Goal: Task Accomplishment & Management: Manage account settings

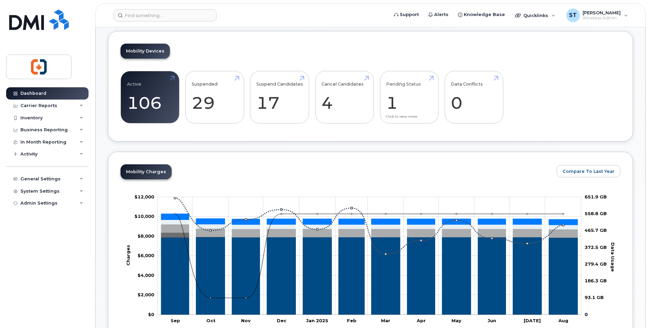
scroll to position [68, 0]
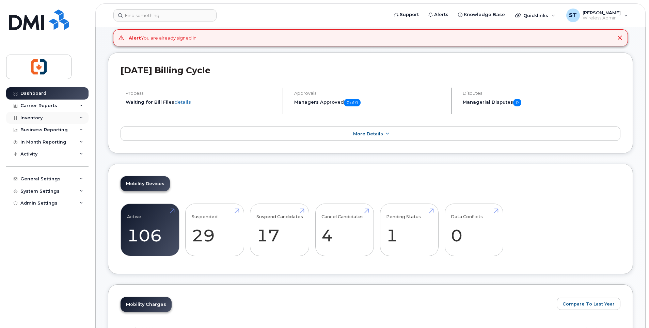
click at [46, 115] on div "Inventory" at bounding box center [47, 118] width 82 height 12
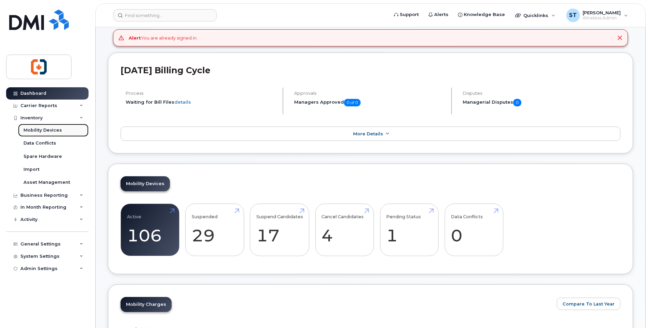
click at [43, 128] on div "Mobility Devices" at bounding box center [43, 130] width 38 height 6
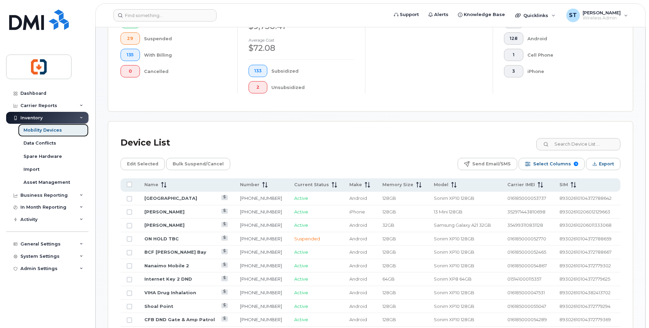
scroll to position [238, 0]
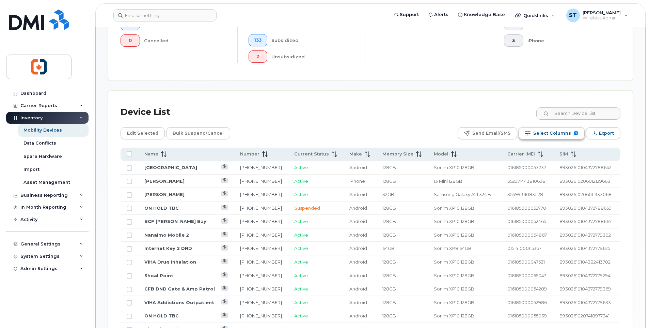
click at [537, 135] on span "Select Columns" at bounding box center [552, 133] width 38 height 10
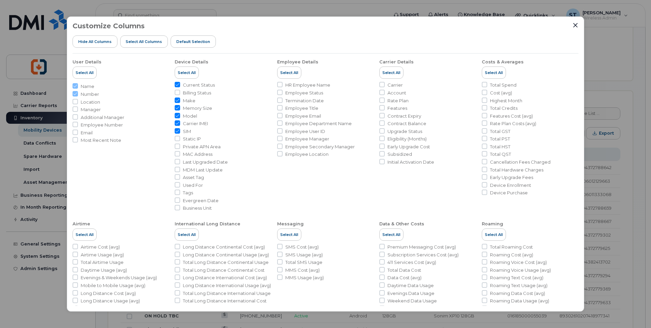
click at [190, 109] on span "Memory Size" at bounding box center [197, 108] width 29 height 6
click at [180, 109] on input "Memory Size" at bounding box center [177, 107] width 5 height 5
checkbox input "false"
click at [177, 123] on input "Carrier IMEI" at bounding box center [177, 122] width 5 height 5
checkbox input "false"
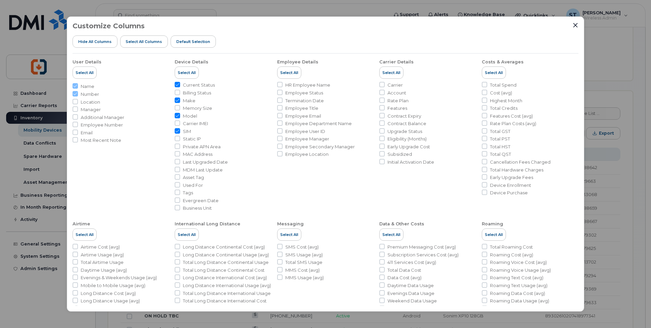
click at [176, 131] on input "SIM" at bounding box center [177, 130] width 5 height 5
checkbox input "false"
click at [177, 123] on input "Carrier IMEI" at bounding box center [177, 122] width 5 height 5
checkbox input "false"
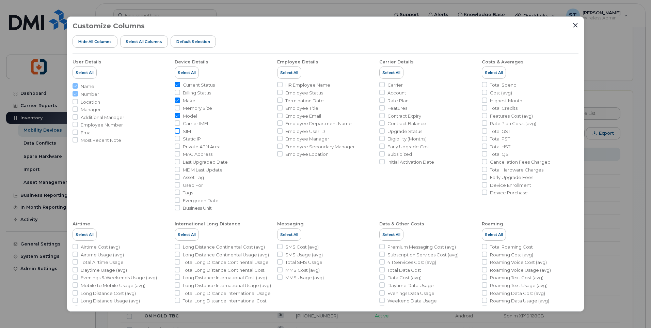
click at [176, 131] on input "SIM" at bounding box center [177, 130] width 5 height 5
checkbox input "true"
click at [576, 26] on icon "Close" at bounding box center [576, 25] width 4 height 4
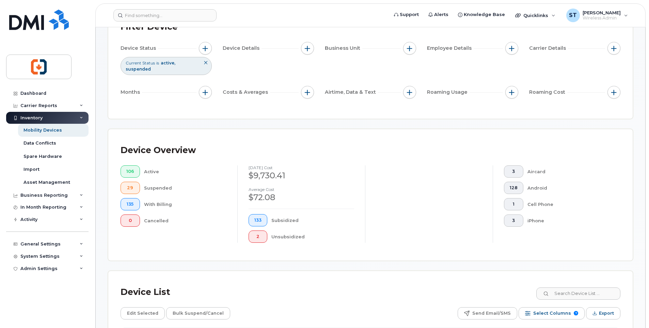
scroll to position [195, 0]
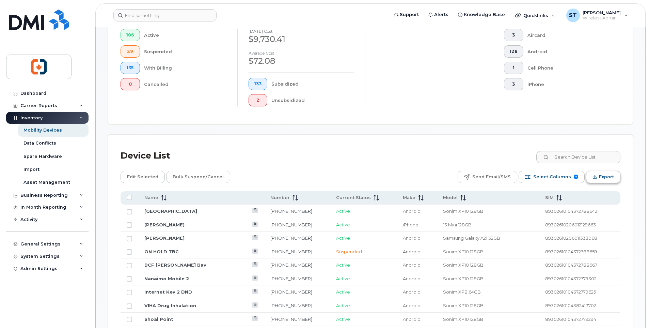
click at [602, 177] on span "Export" at bounding box center [606, 177] width 15 height 10
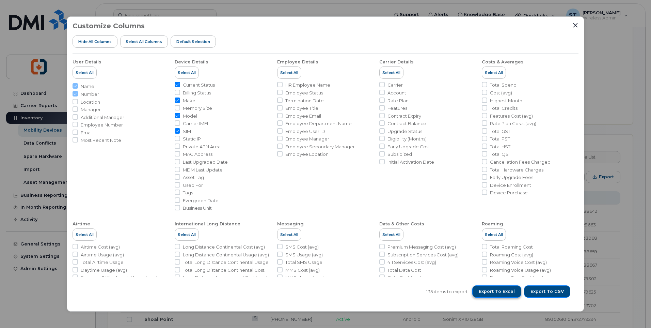
click at [496, 293] on span "Export to Excel" at bounding box center [497, 291] width 36 height 6
click at [626, 91] on div "Customize Columns Hide All Columns Select all Columns Default Selection User De…" at bounding box center [325, 164] width 651 height 328
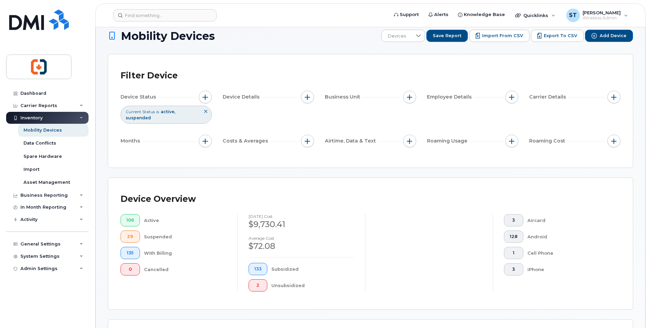
scroll to position [0, 0]
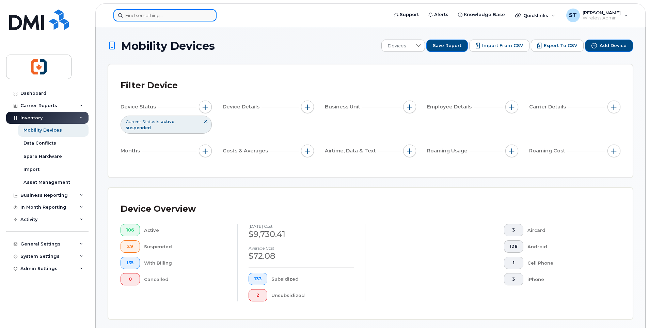
click at [162, 17] on input at bounding box center [164, 15] width 103 height 12
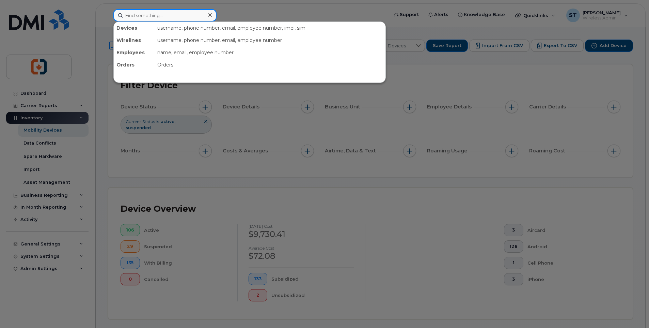
paste input "250-207-0149"
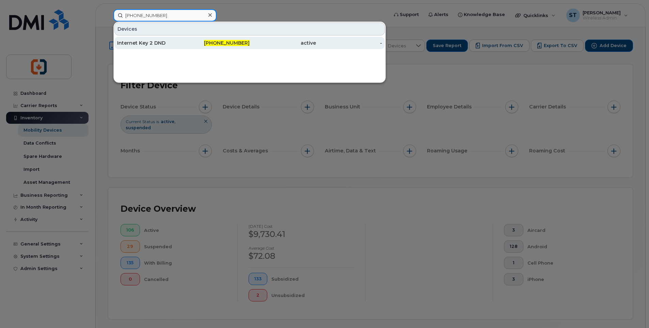
type input "250-207-0149"
click at [201, 44] on div "250-207-0149" at bounding box center [217, 43] width 66 height 7
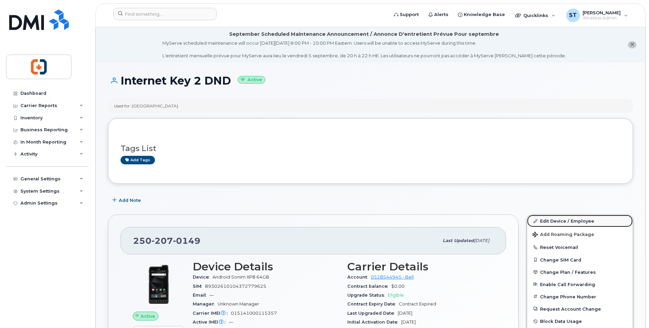
click at [552, 221] on link "Edit Device / Employee" at bounding box center [580, 221] width 106 height 12
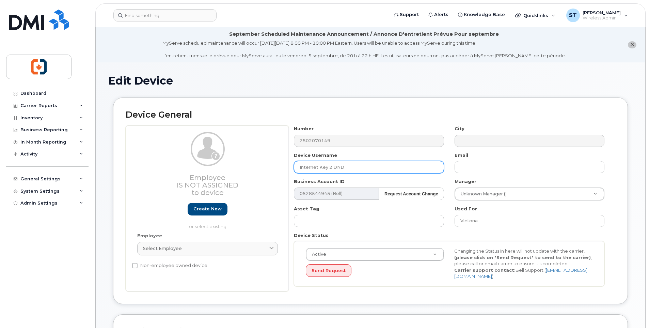
drag, startPoint x: 357, startPoint y: 167, endPoint x: 281, endPoint y: 167, distance: 76.7
click at [281, 167] on div "Employee Is not assigned to device Create new or select existing Employee Selec…" at bounding box center [371, 208] width 490 height 166
paste input "250-207-0149"
type input "250-207-0149"
drag, startPoint x: 337, startPoint y: 165, endPoint x: 239, endPoint y: 169, distance: 98.5
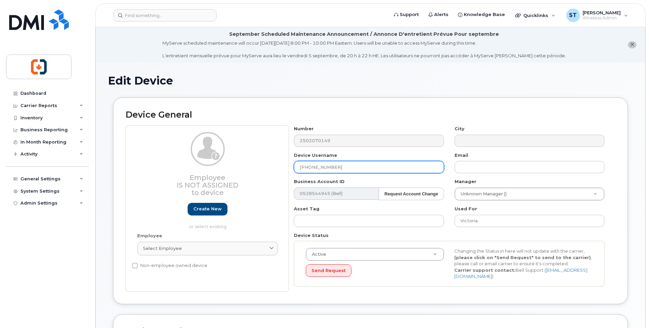
click at [239, 169] on div "Employee Is not assigned to device Create new or select existing Employee Selec…" at bounding box center [371, 208] width 490 height 166
paste input "Internet Key 2 Dockyard"
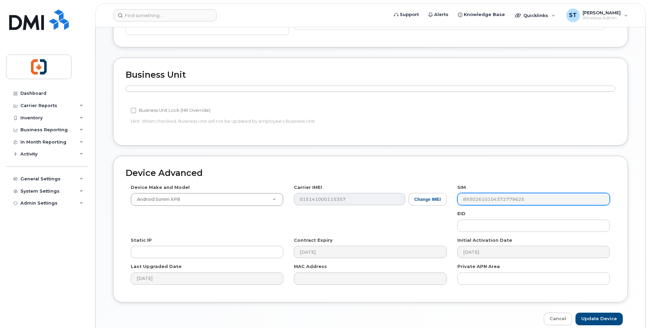
scroll to position [288, 0]
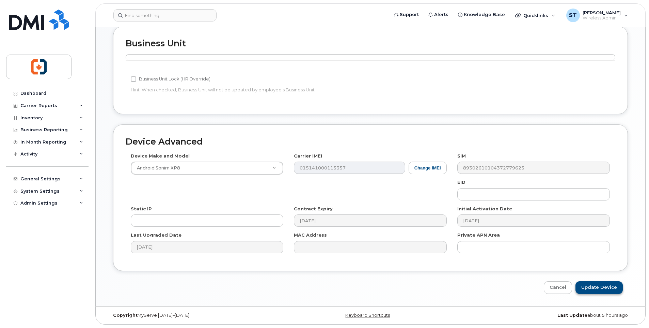
type input "Internet Key 2 Dockyard"
click at [602, 290] on input "Update Device" at bounding box center [599, 287] width 47 height 13
type input "Saving..."
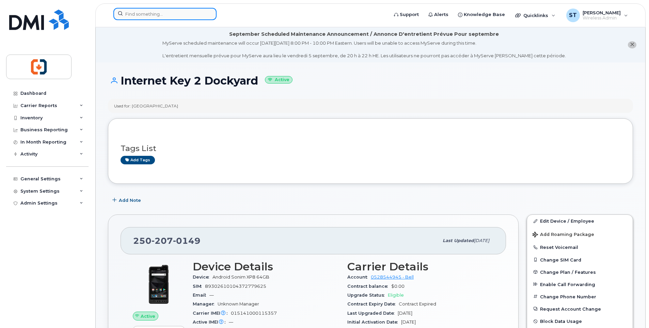
click at [148, 14] on input at bounding box center [164, 14] width 103 height 12
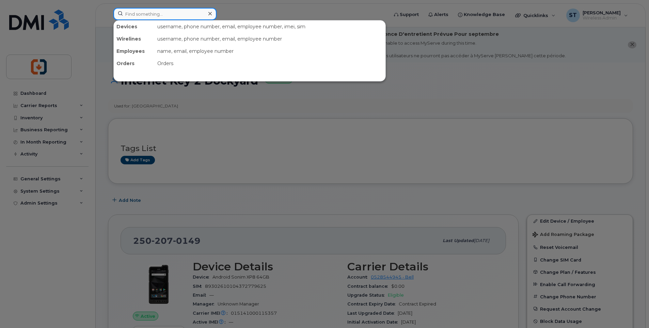
paste input "778-676-3783"
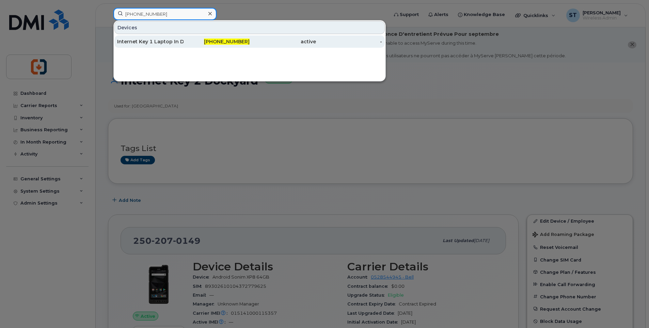
type input "778-676-3783"
click at [198, 42] on div "778-676-3783" at bounding box center [217, 41] width 66 height 7
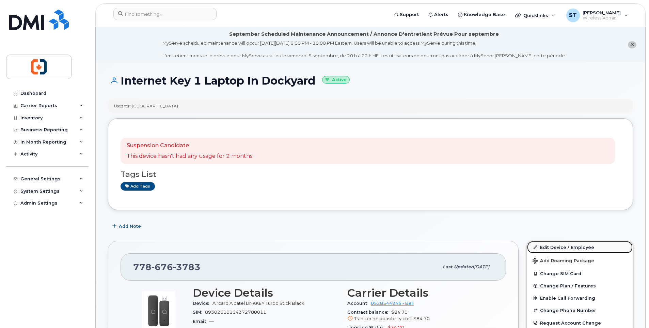
click at [559, 248] on link "Edit Device / Employee" at bounding box center [580, 247] width 106 height 12
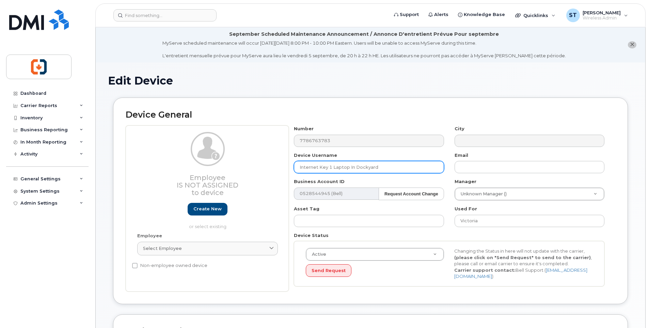
drag, startPoint x: 431, startPoint y: 162, endPoint x: 280, endPoint y: 164, distance: 150.9
click at [280, 164] on div "Employee Is not assigned to device Create new or select existing Employee Selec…" at bounding box center [371, 208] width 490 height 166
paste input "Dockyard Laptop"
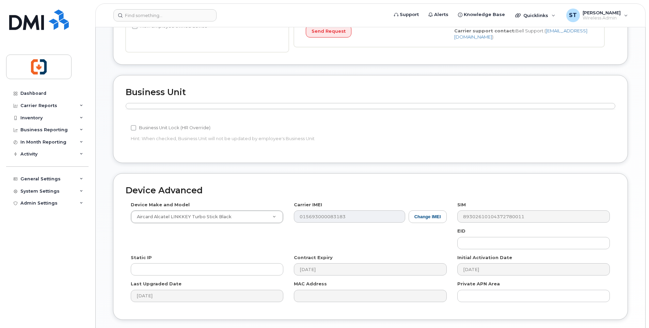
scroll to position [288, 0]
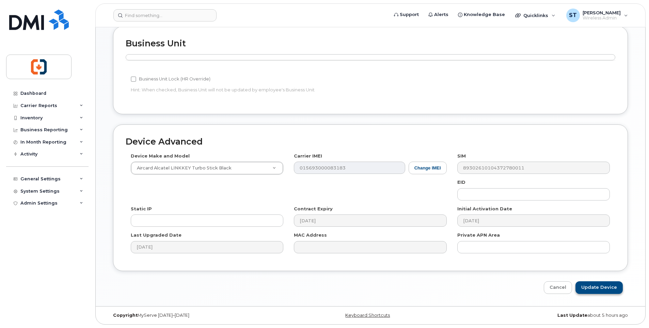
type input "Internet Key 1 Dockyard Laptop"
click at [602, 290] on input "Update Device" at bounding box center [599, 287] width 47 height 13
type input "Saving..."
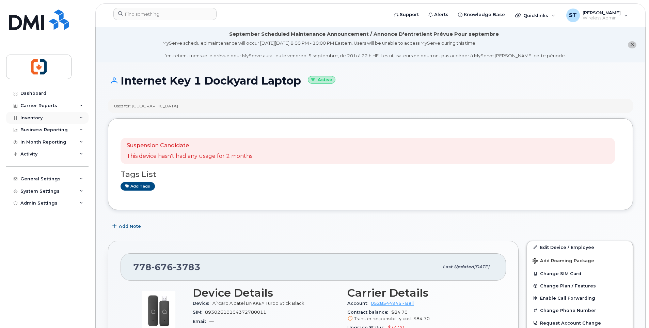
click at [29, 117] on div "Inventory" at bounding box center [31, 117] width 22 height 5
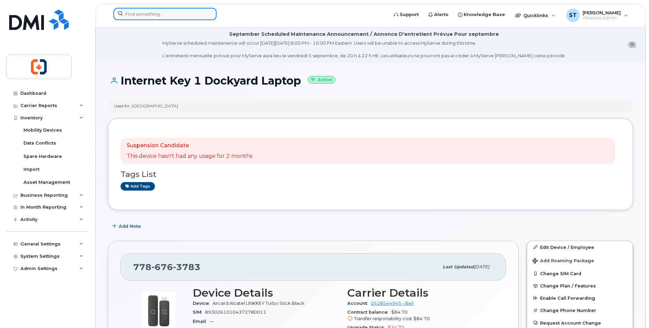
click at [150, 15] on input at bounding box center [164, 14] width 103 height 12
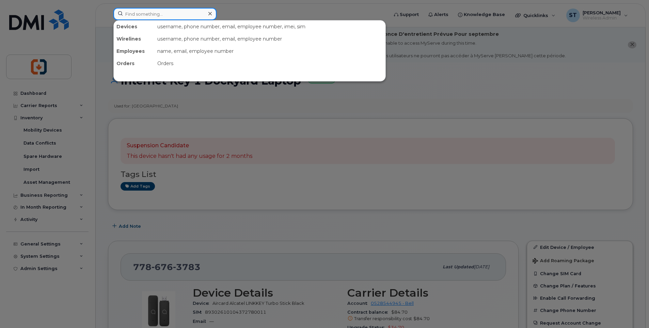
paste input "[PHONE_NUMBER]"
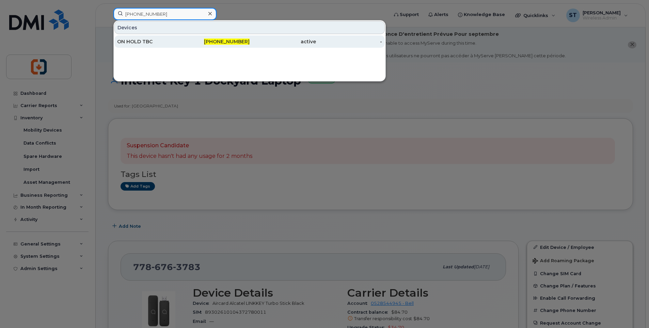
type input "[PHONE_NUMBER]"
click at [175, 41] on div "ON HOLD TBC" at bounding box center [150, 41] width 66 height 7
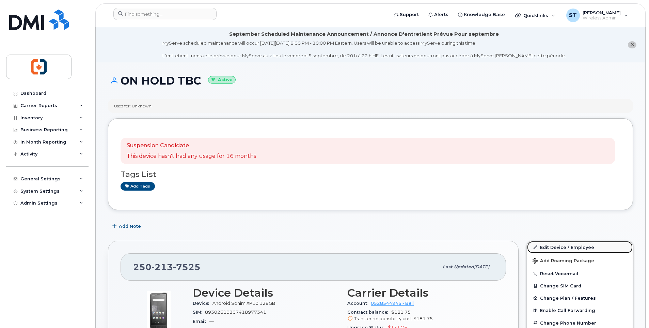
click at [556, 247] on link "Edit Device / Employee" at bounding box center [580, 247] width 106 height 12
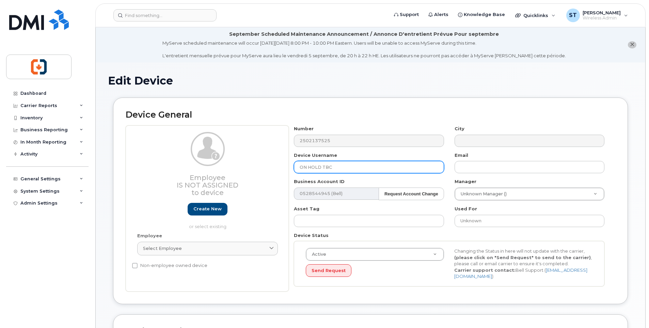
drag, startPoint x: 342, startPoint y: 170, endPoint x: 293, endPoint y: 168, distance: 48.8
click at [293, 168] on div "Device Username ON HOLD TBC" at bounding box center [369, 162] width 160 height 21
paste input "Andy Loogman (Dockyard/Naden)"
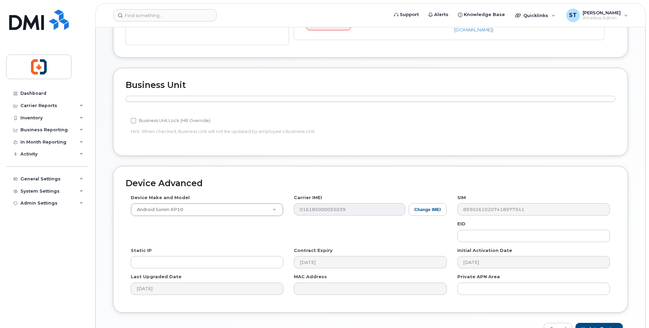
scroll to position [288, 0]
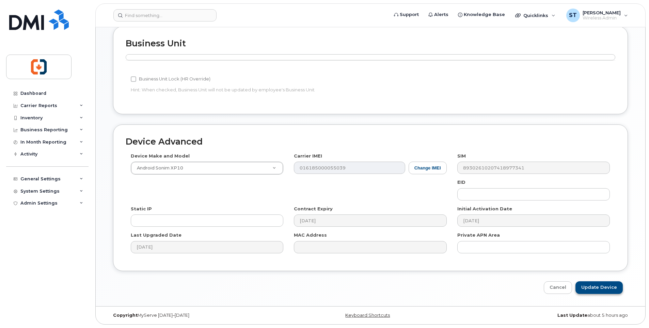
type input "Andy Loogman (Dockyard/Naden)"
click at [610, 289] on input "Update Device" at bounding box center [599, 287] width 47 height 13
type input "Saving..."
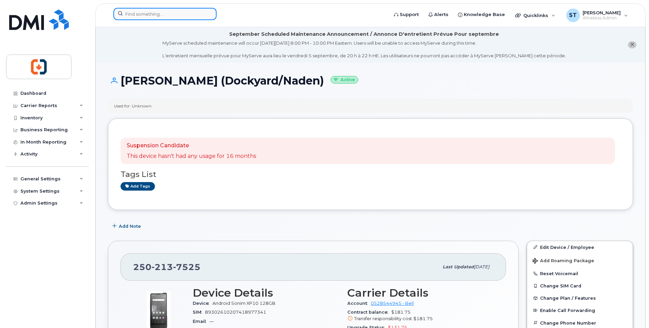
click at [148, 14] on input at bounding box center [164, 14] width 103 height 12
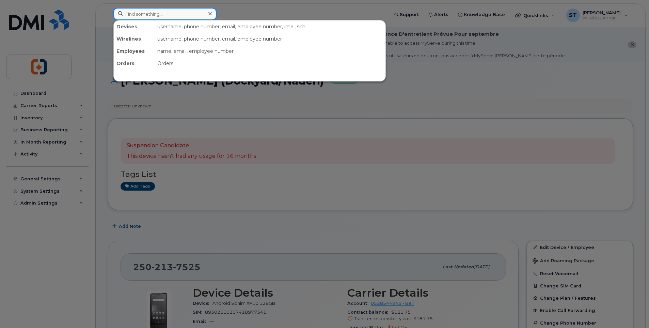
paste input "250-230-1720"
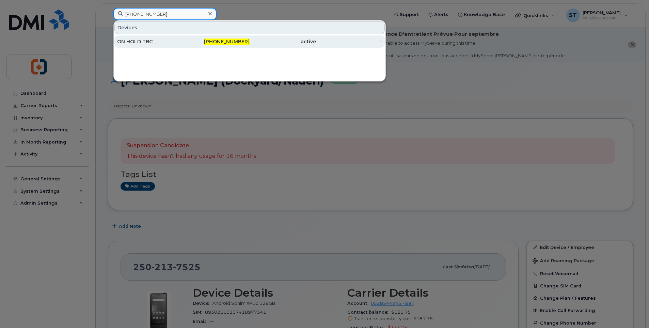
type input "250-230-1720"
click at [184, 45] on div "250-230-1720" at bounding box center [217, 41] width 66 height 7
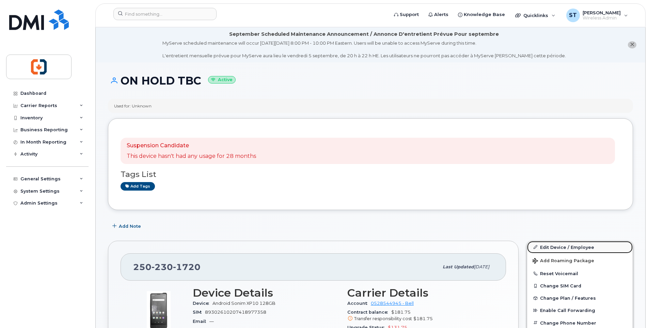
click at [574, 249] on link "Edit Device / Employee" at bounding box center [580, 247] width 106 height 12
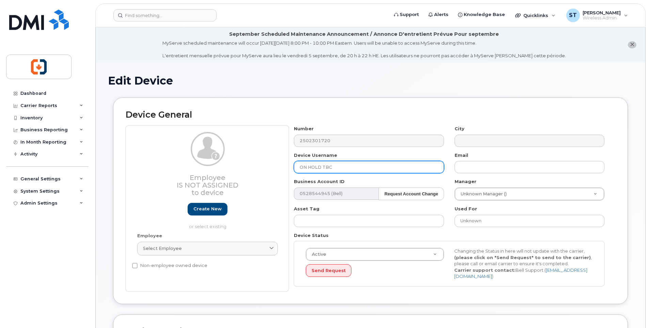
drag, startPoint x: 342, startPoint y: 166, endPoint x: 247, endPoint y: 165, distance: 94.7
click at [247, 165] on div "Employee Is not assigned to device Create new or select existing Employee Selec…" at bounding box center [371, 208] width 490 height 166
paste input "Spare Victoria (S.H.)"
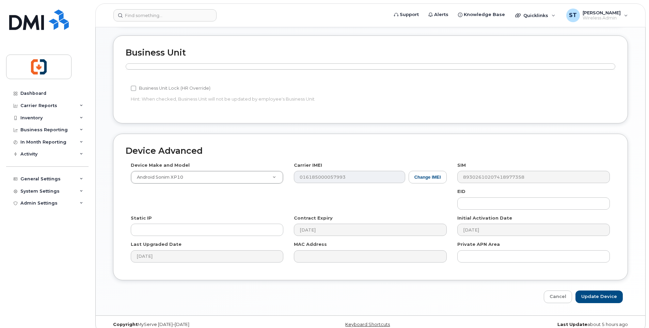
scroll to position [288, 0]
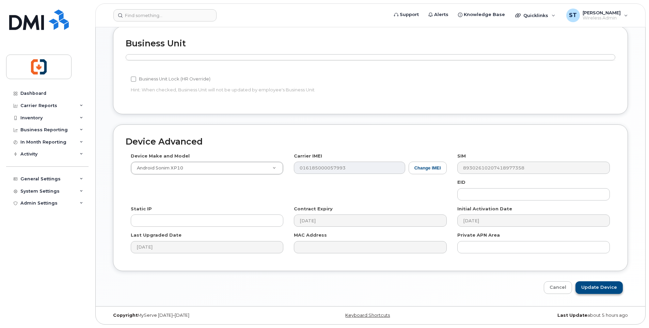
type input "Spare Victoria (S.H.)"
click at [588, 285] on input "Update Device" at bounding box center [599, 287] width 47 height 13
type input "Saving..."
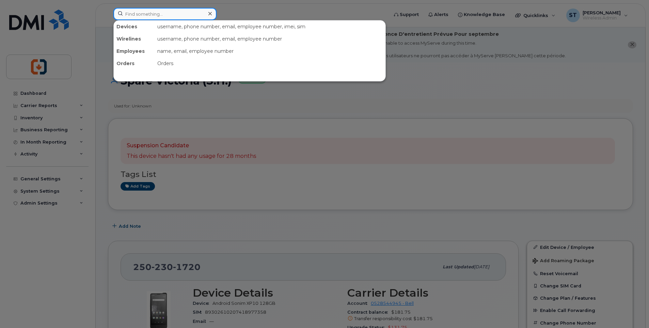
click at [170, 14] on input at bounding box center [164, 14] width 103 height 12
paste input "250-510-7016"
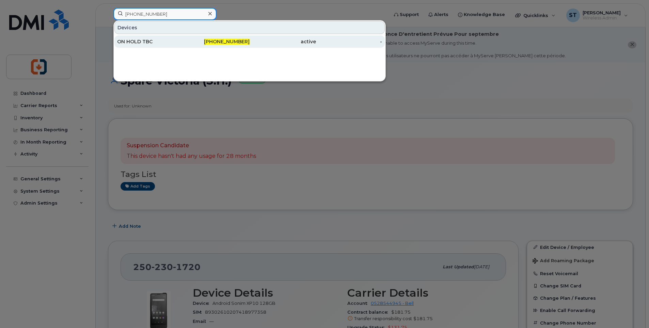
type input "250-510-7016"
click at [203, 44] on div "250-510-7016" at bounding box center [217, 41] width 66 height 7
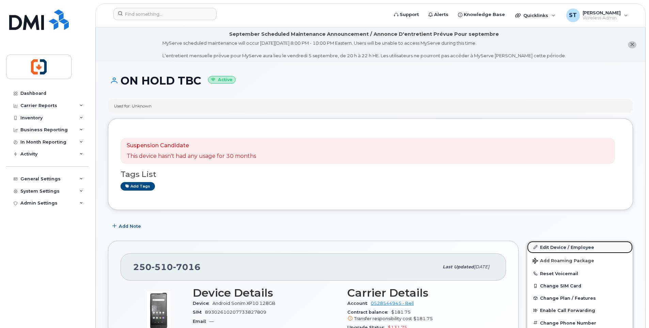
click at [556, 246] on link "Edit Device / Employee" at bounding box center [580, 247] width 106 height 12
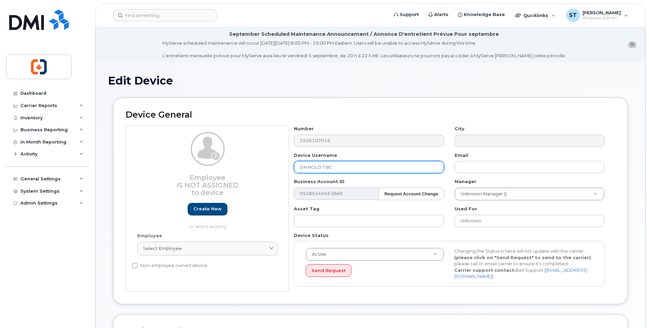
drag, startPoint x: 343, startPoint y: 167, endPoint x: 262, endPoint y: 166, distance: 80.8
click at [262, 166] on div "Employee Is not assigned to device Create new or select existing Employee Selec…" at bounding box center [371, 208] width 490 height 166
paste input "Spare Victoria (S.H.)"
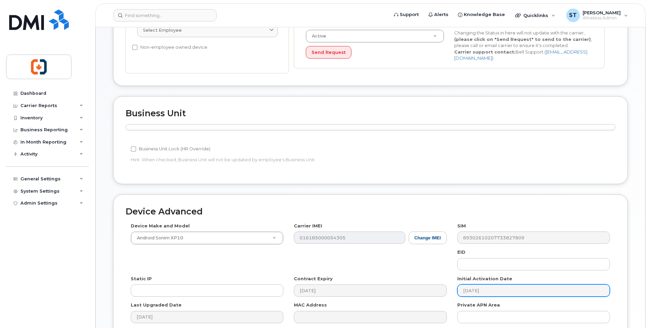
scroll to position [288, 0]
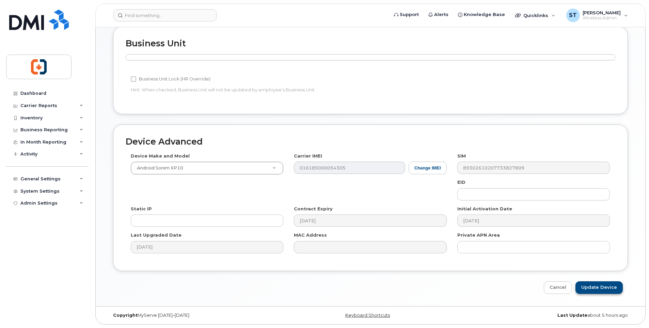
type input "Spare Victoria (S.H.)"
click at [602, 286] on input "Update Device" at bounding box center [599, 287] width 47 height 13
type input "Saving..."
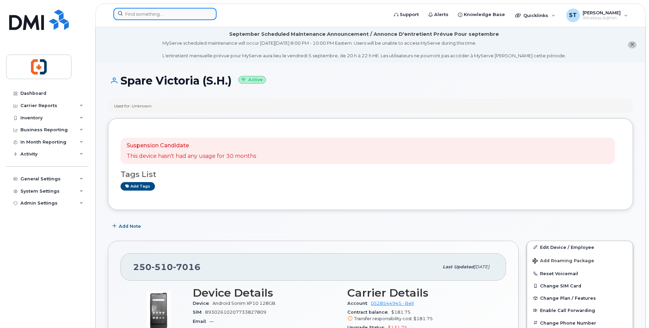
click at [135, 11] on input at bounding box center [164, 14] width 103 height 12
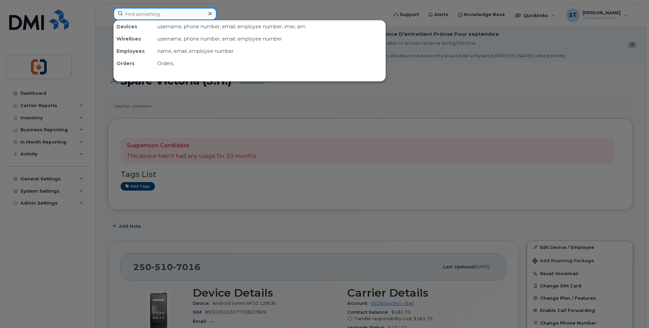
paste input "250-618-4190"
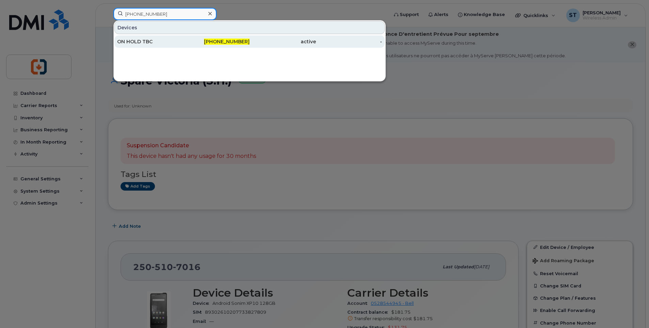
type input "250-618-4190"
click at [184, 45] on div "250-618-4190" at bounding box center [217, 41] width 66 height 7
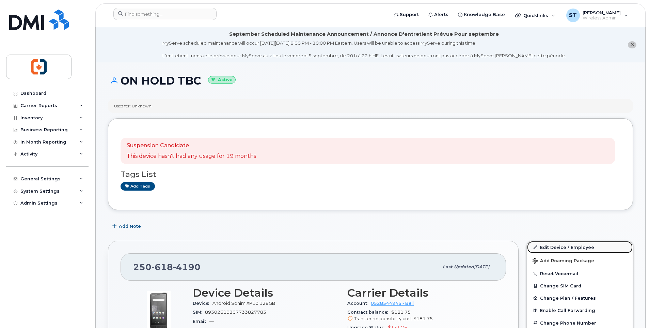
click at [557, 247] on link "Edit Device / Employee" at bounding box center [580, 247] width 106 height 12
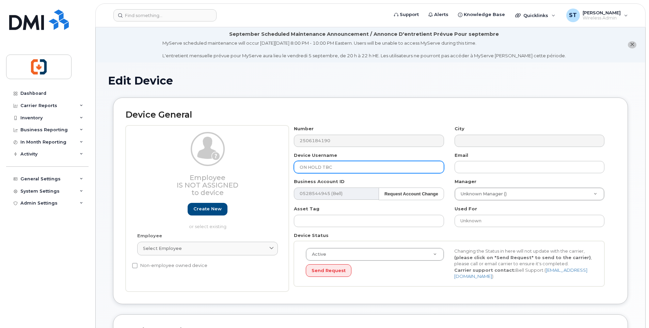
drag, startPoint x: 344, startPoint y: 170, endPoint x: 296, endPoint y: 167, distance: 47.5
click at [296, 167] on input "ON HOLD TBC" at bounding box center [369, 167] width 150 height 12
paste input "Spare Victoria (S.H.)"
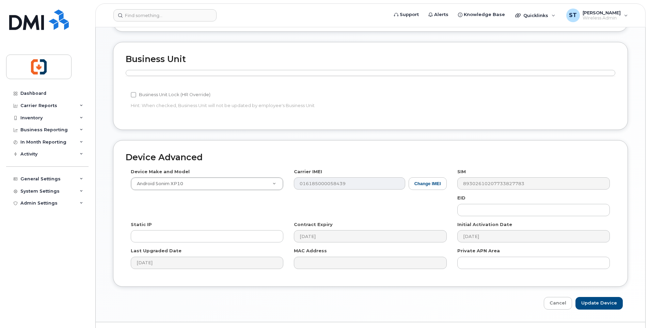
scroll to position [273, 0]
type input "Spare Victoria (S.H.)"
click at [593, 304] on input "Update Device" at bounding box center [599, 302] width 47 height 13
type input "Saving..."
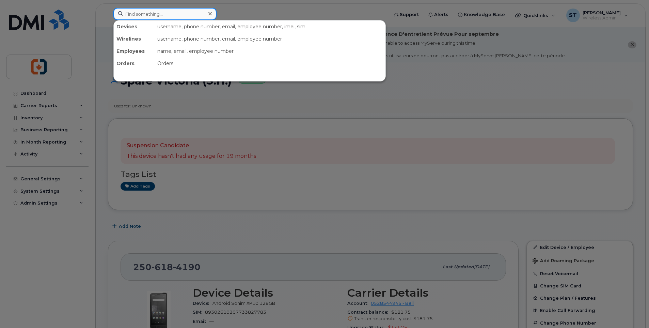
click at [162, 18] on input at bounding box center [164, 14] width 103 height 12
paste input "[PHONE_NUMBER]"
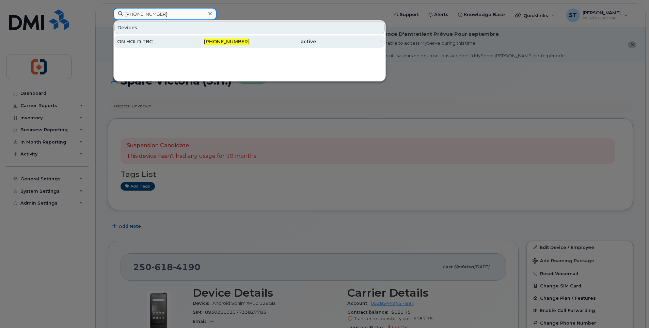
type input "[PHONE_NUMBER]"
click at [210, 42] on div "[PHONE_NUMBER]" at bounding box center [217, 41] width 66 height 7
